Goal: Transaction & Acquisition: Book appointment/travel/reservation

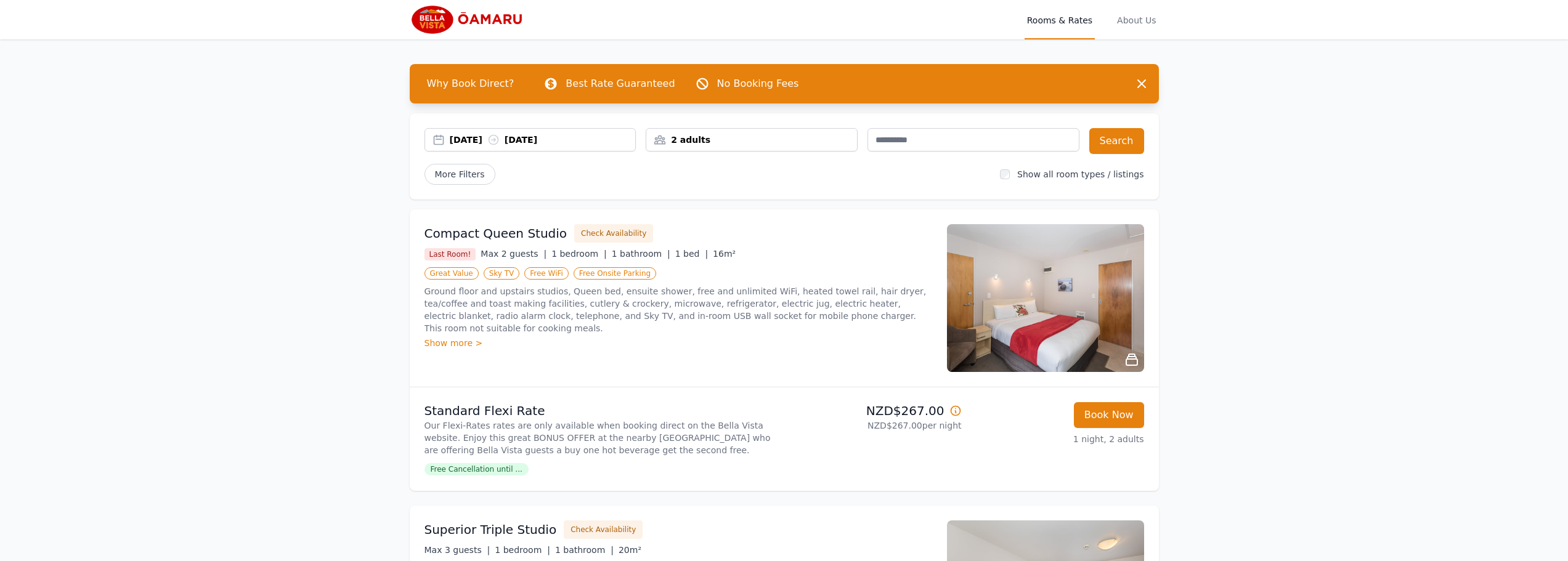
scroll to position [62, 0]
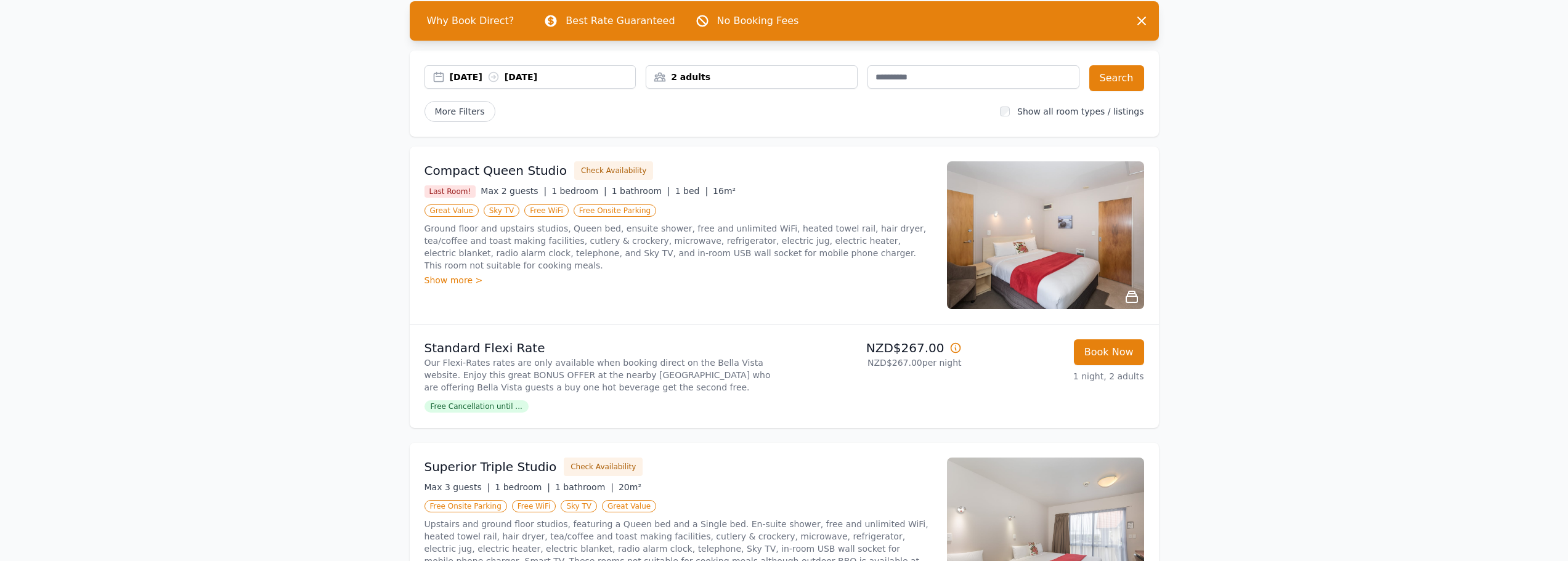
click at [532, 73] on div "[DATE] [DATE]" at bounding box center [543, 77] width 186 height 12
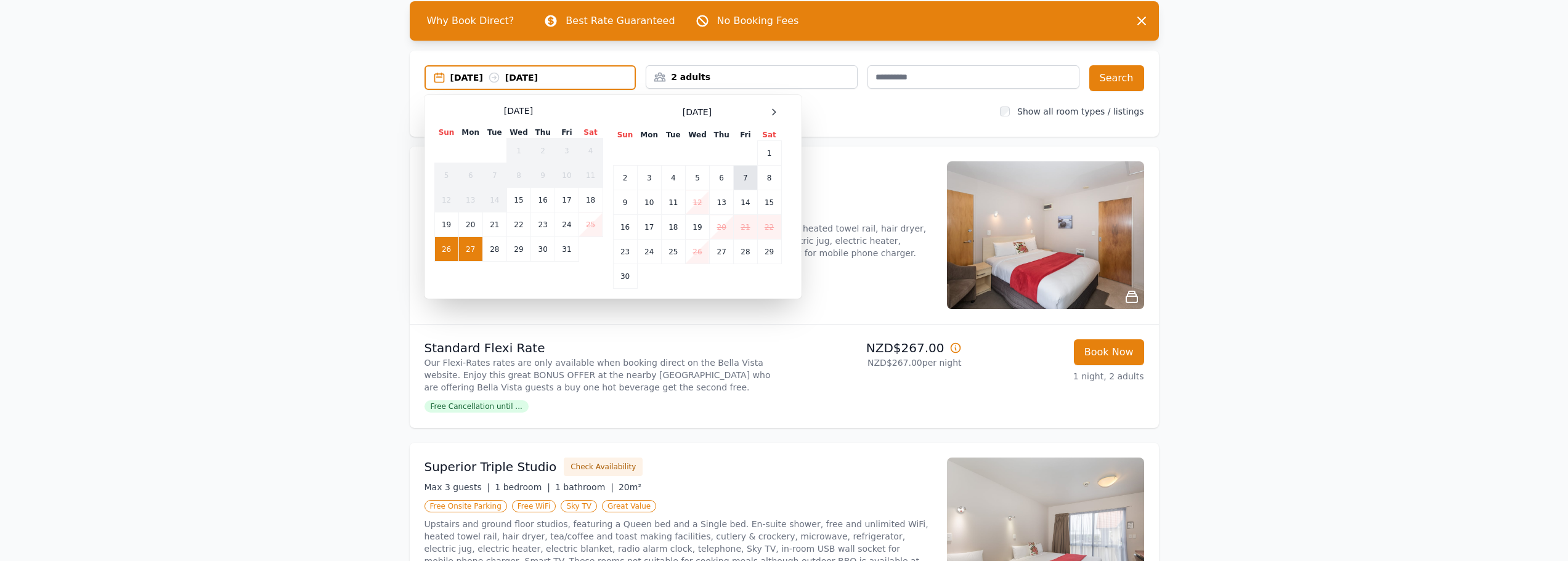
click at [754, 175] on td "7" at bounding box center [746, 178] width 23 height 24
click at [773, 175] on td "8" at bounding box center [769, 178] width 24 height 24
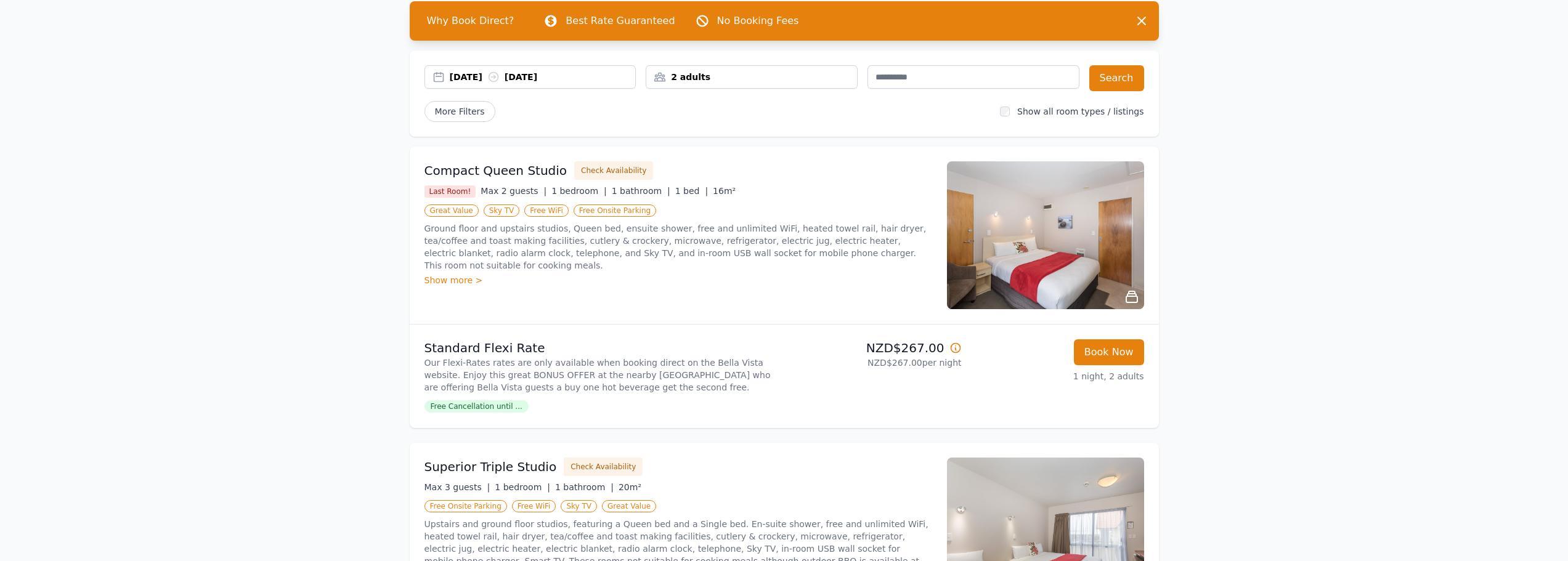
click at [576, 79] on div "[DATE] [DATE]" at bounding box center [543, 77] width 186 height 12
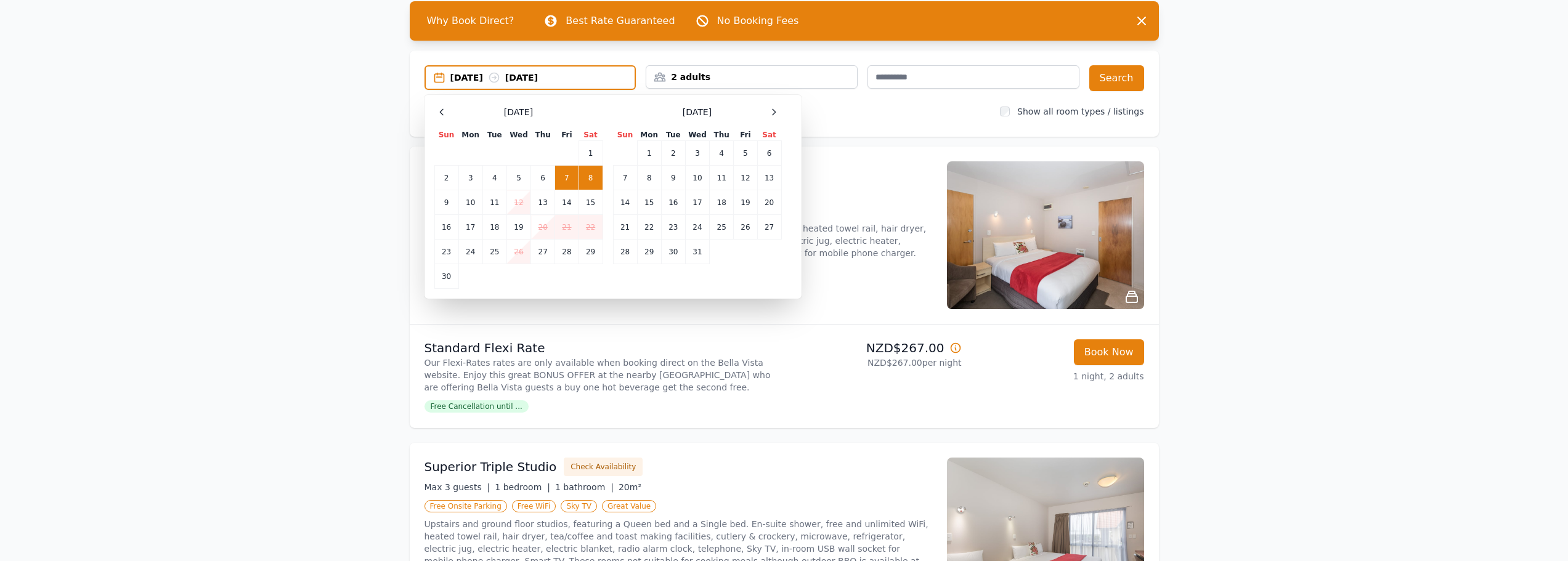
click at [578, 179] on td "8" at bounding box center [590, 178] width 24 height 24
click at [574, 181] on td "7" at bounding box center [567, 178] width 23 height 24
click at [455, 203] on td "9" at bounding box center [446, 202] width 24 height 24
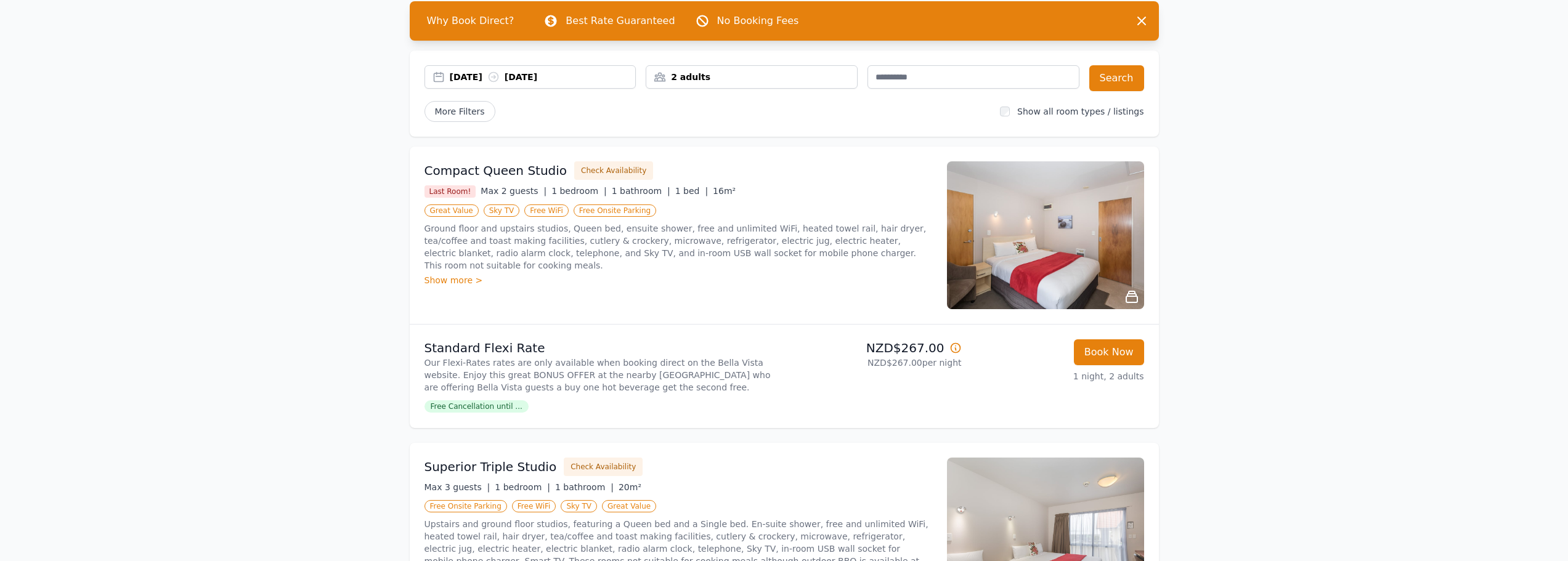
click at [688, 75] on div "2 adults" at bounding box center [752, 77] width 211 height 12
click at [735, 122] on icon at bounding box center [739, 123] width 10 height 10
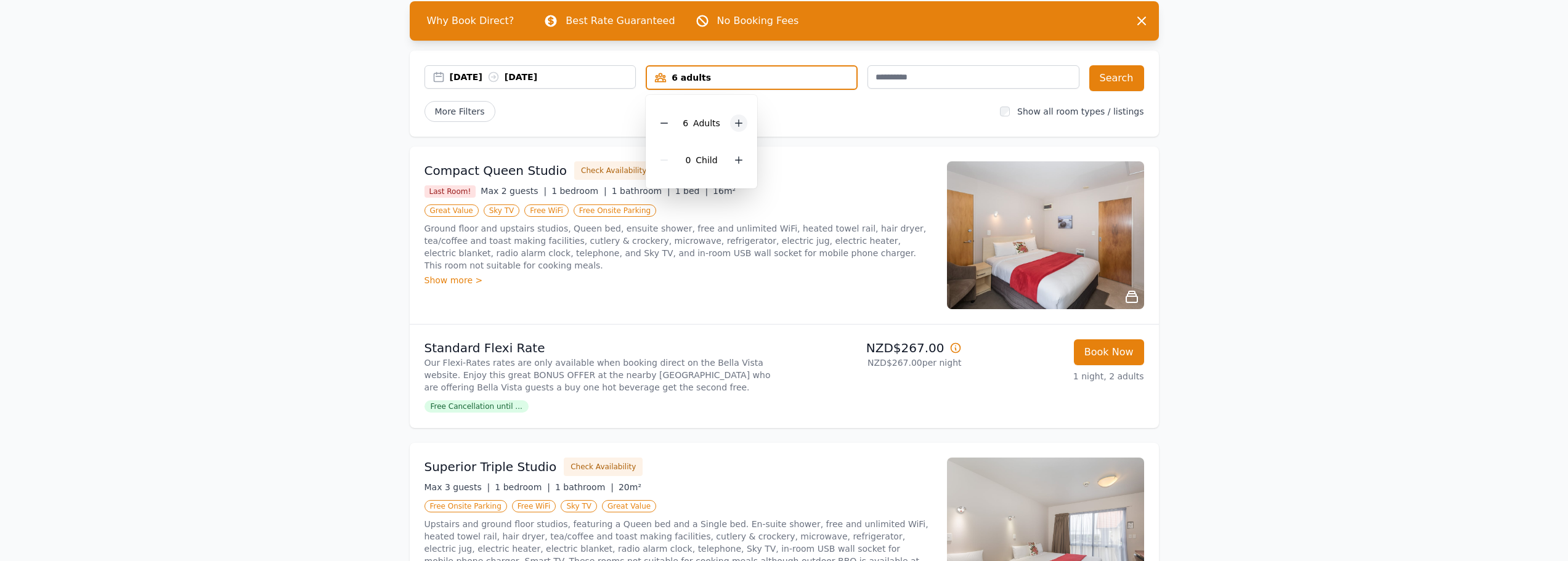
click at [735, 122] on icon at bounding box center [739, 123] width 10 height 10
click at [1136, 75] on button "Search" at bounding box center [1117, 78] width 55 height 26
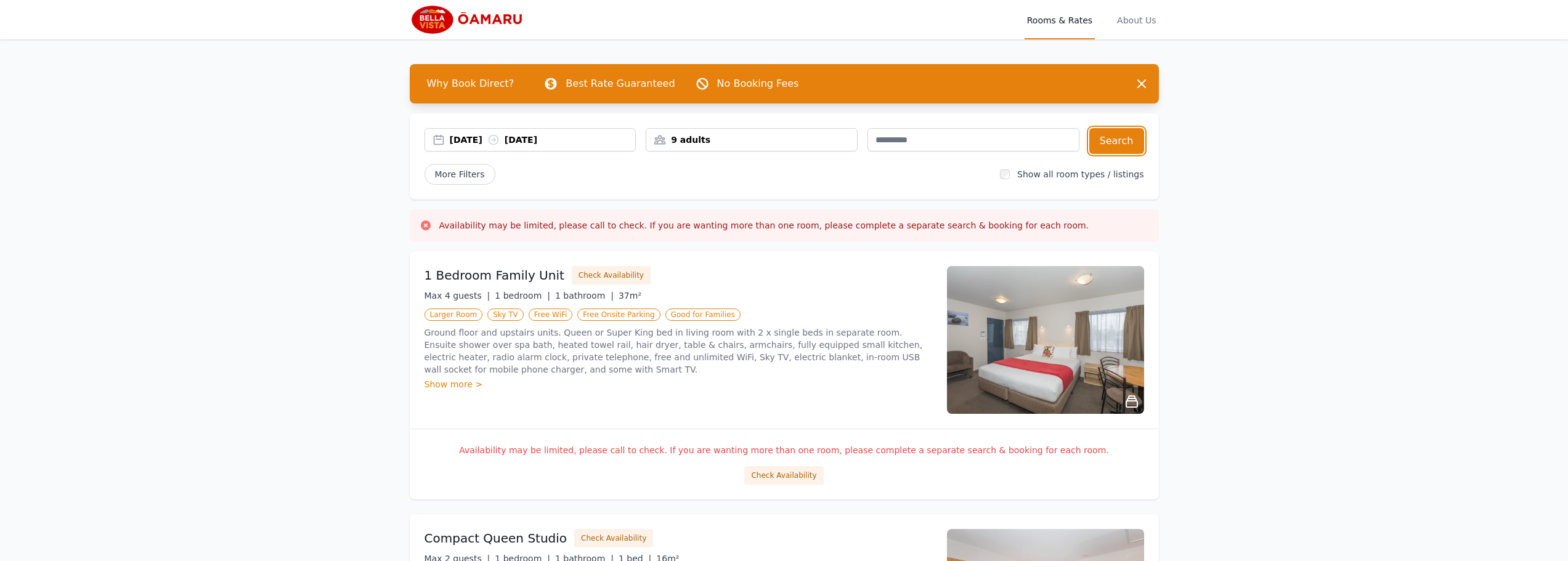
click at [500, 137] on div "[DATE] [DATE]" at bounding box center [543, 140] width 186 height 12
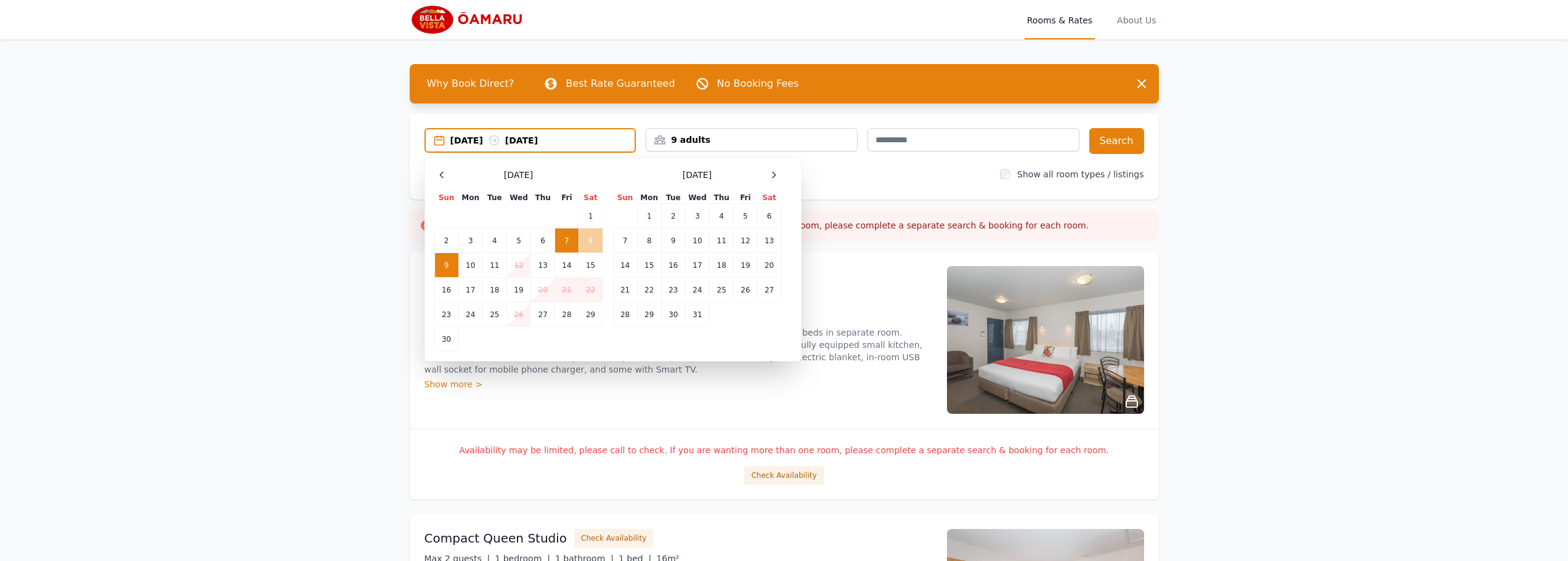
click at [597, 241] on td "8" at bounding box center [590, 240] width 24 height 24
click at [453, 269] on td "9" at bounding box center [446, 266] width 24 height 24
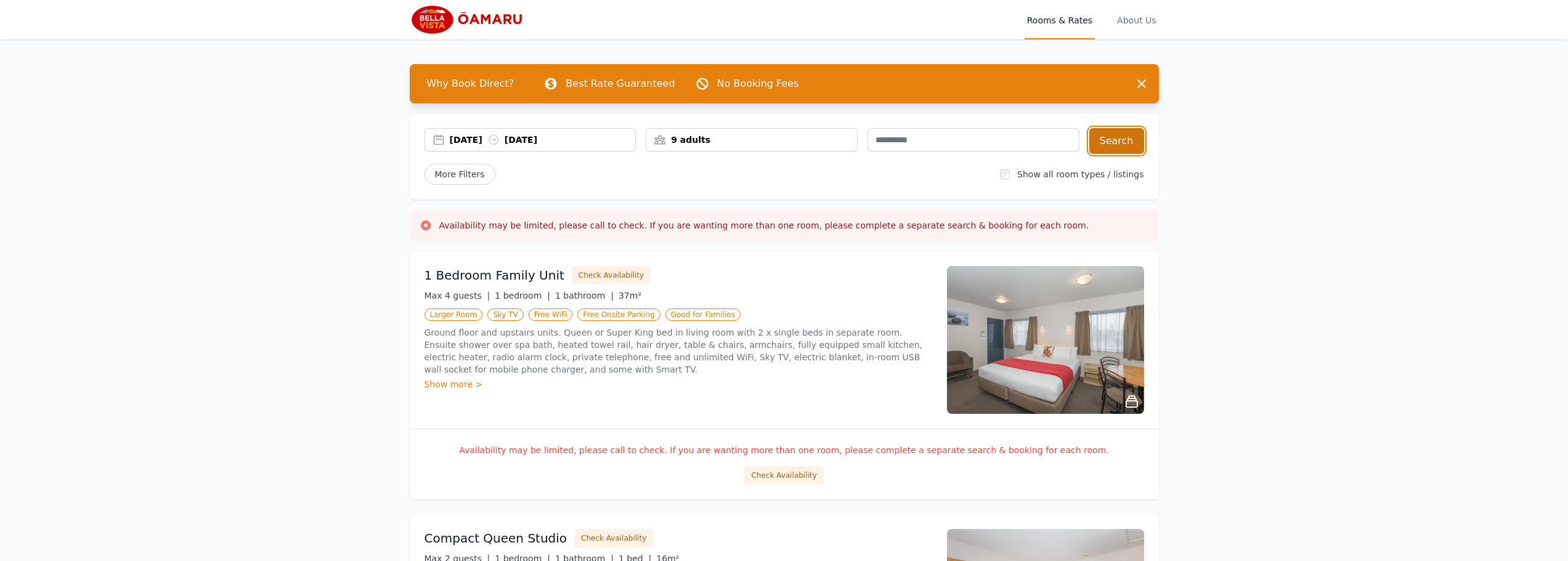
click at [1134, 139] on button "Search" at bounding box center [1117, 141] width 55 height 26
